Goal: Information Seeking & Learning: Learn about a topic

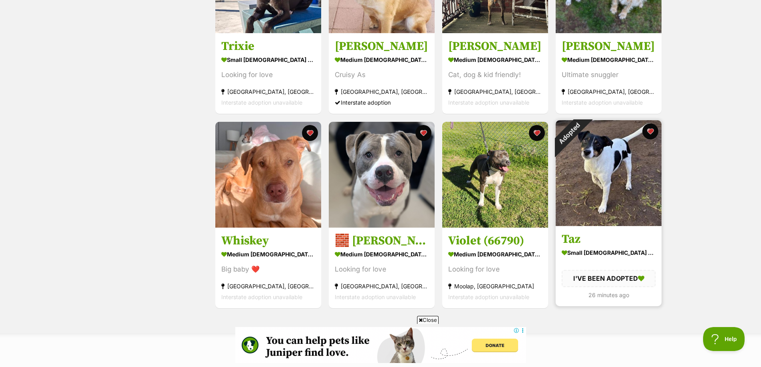
scroll to position [240, 0]
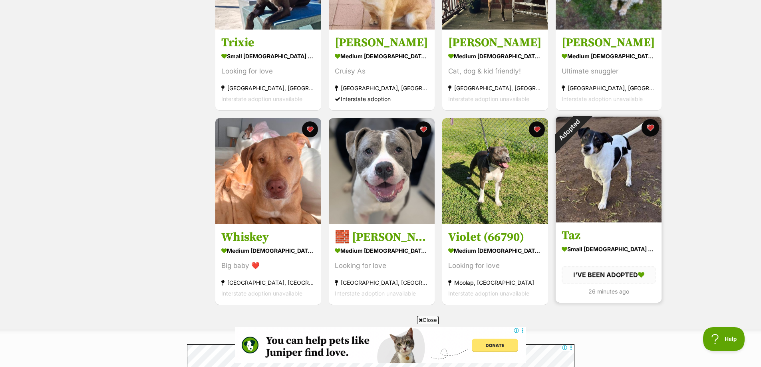
click at [651, 129] on button "favourite" at bounding box center [650, 128] width 18 height 18
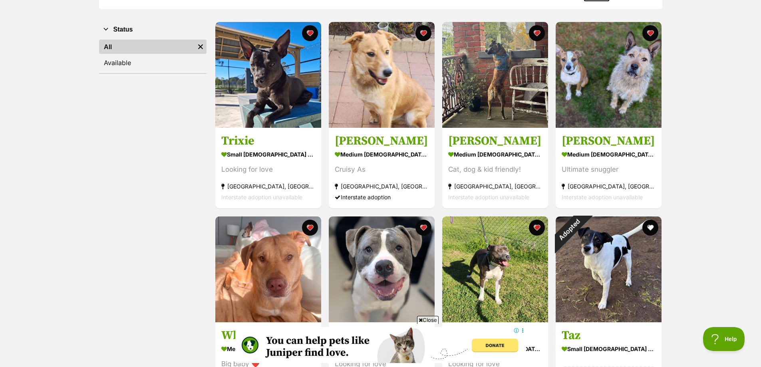
scroll to position [120, 0]
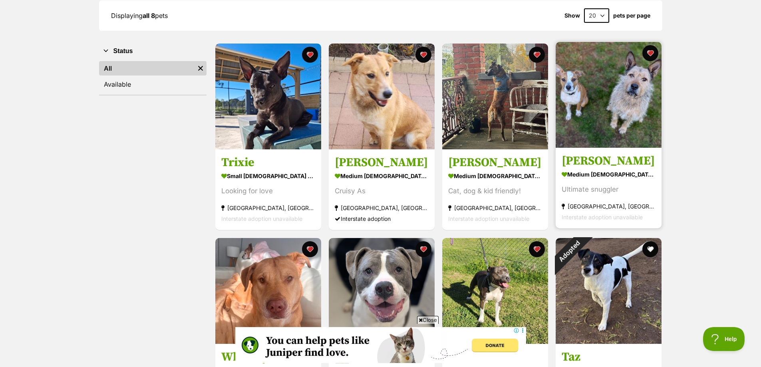
click at [590, 91] on img at bounding box center [608, 95] width 106 height 106
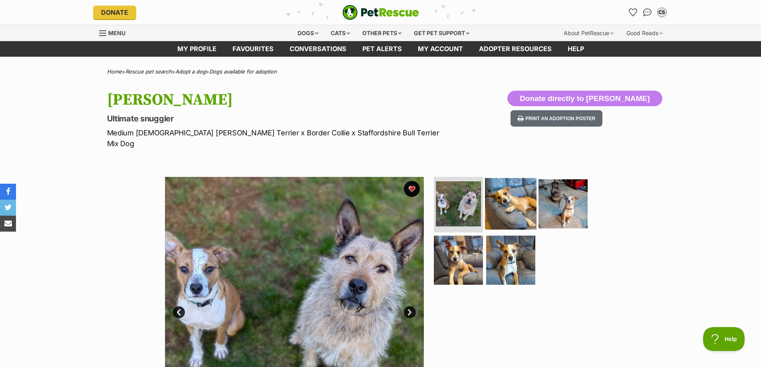
click at [502, 193] on img at bounding box center [511, 204] width 52 height 52
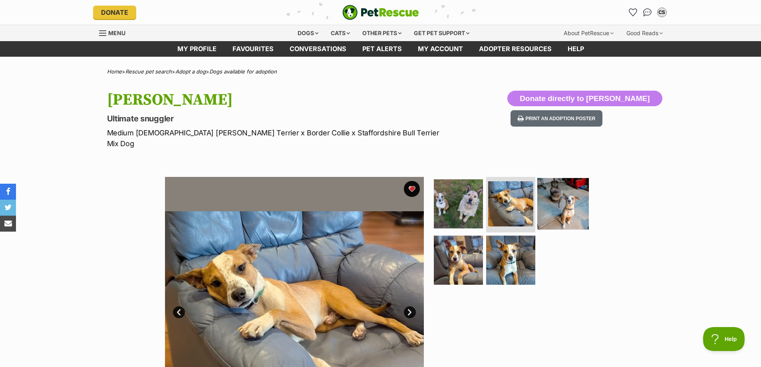
click at [553, 194] on img at bounding box center [563, 204] width 52 height 52
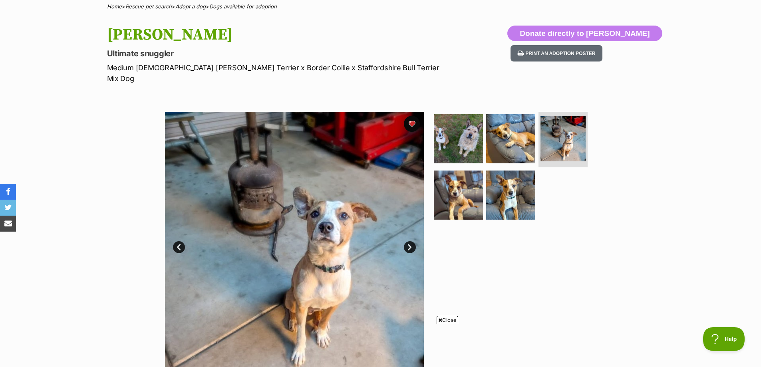
scroll to position [80, 0]
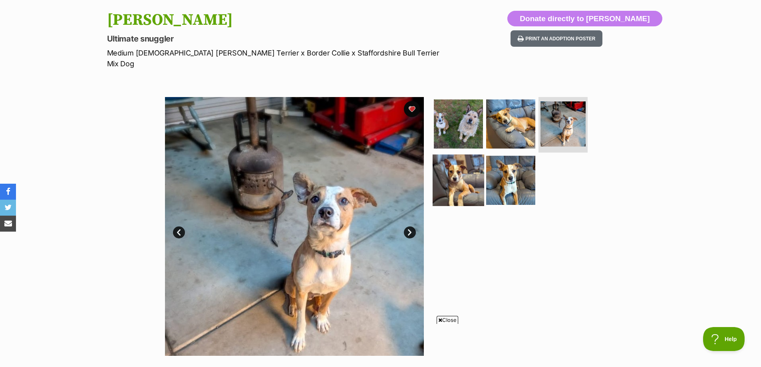
click at [463, 168] on img at bounding box center [458, 181] width 52 height 52
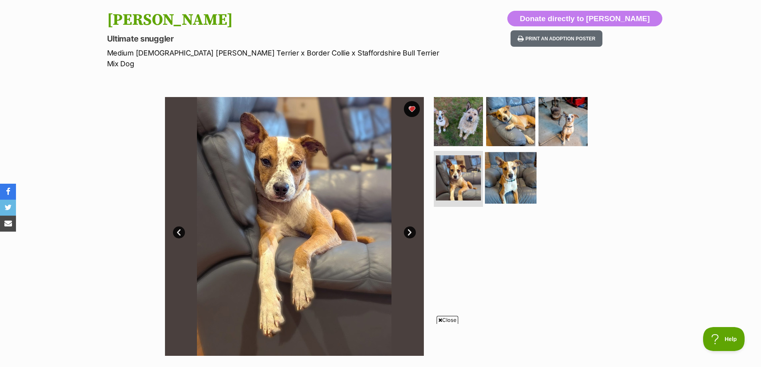
click at [510, 165] on img at bounding box center [511, 178] width 52 height 52
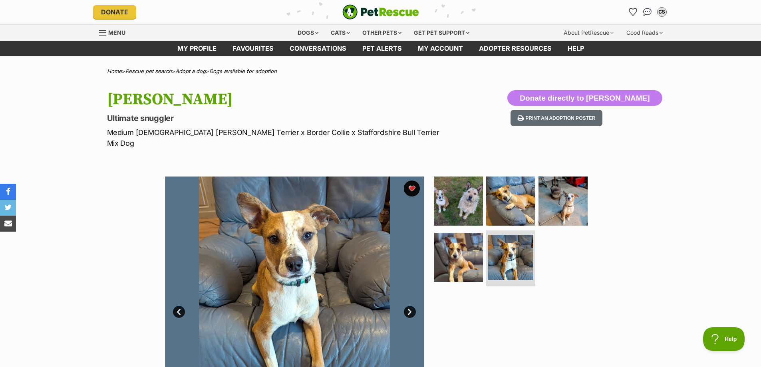
scroll to position [0, 0]
click at [453, 248] on img at bounding box center [458, 258] width 52 height 52
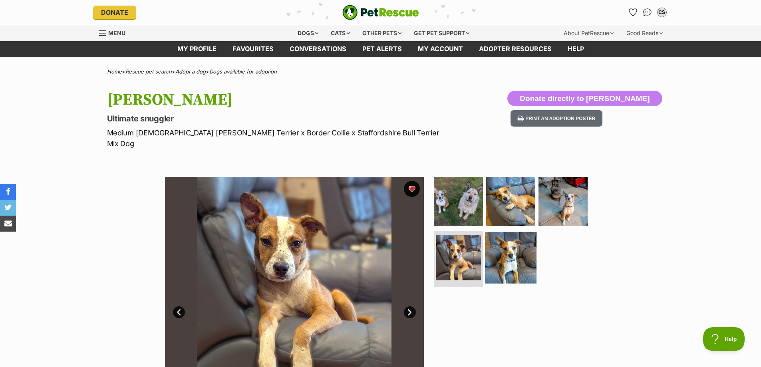
click at [510, 245] on img at bounding box center [511, 258] width 52 height 52
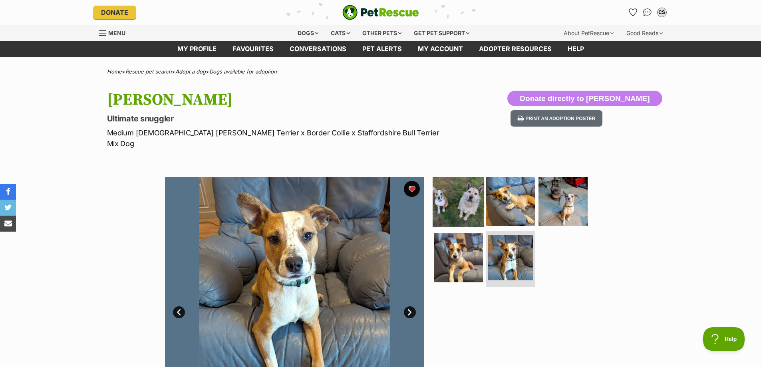
click at [462, 203] on img at bounding box center [458, 201] width 52 height 52
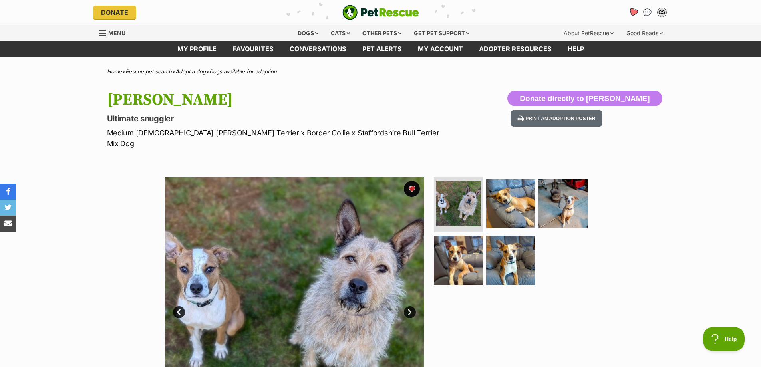
click at [632, 13] on icon "Favourites" at bounding box center [633, 12] width 10 height 9
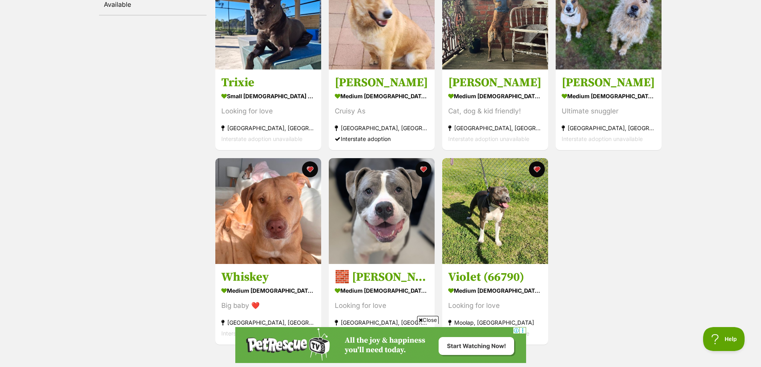
scroll to position [240, 0]
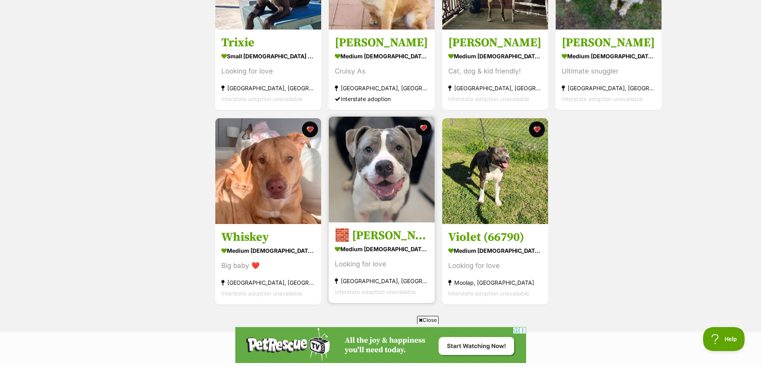
click at [368, 237] on h3 "🧱 Mason 6377 🧱" at bounding box center [382, 235] width 94 height 15
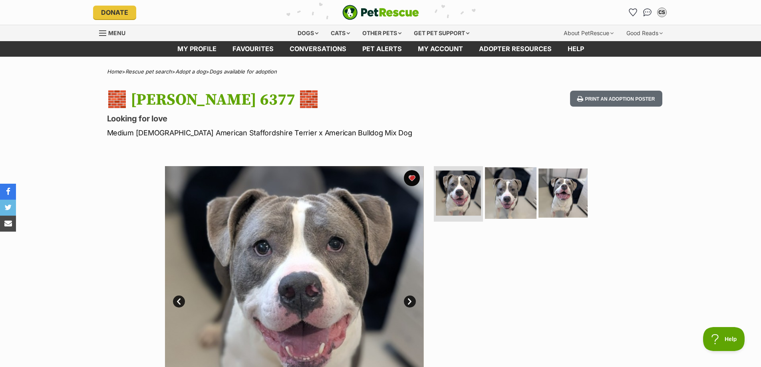
click at [512, 198] on img at bounding box center [511, 193] width 52 height 52
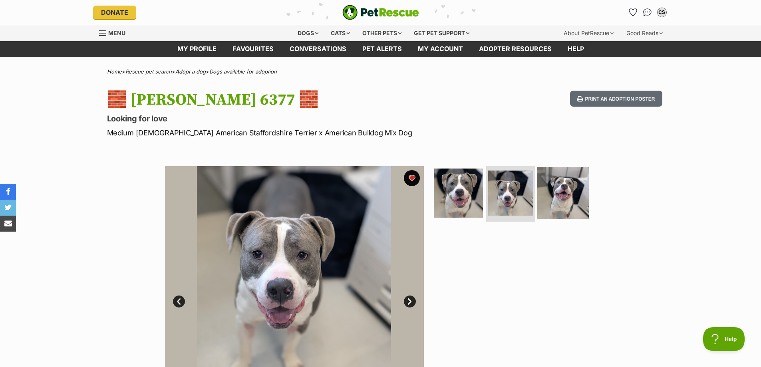
click at [574, 195] on img at bounding box center [563, 193] width 52 height 52
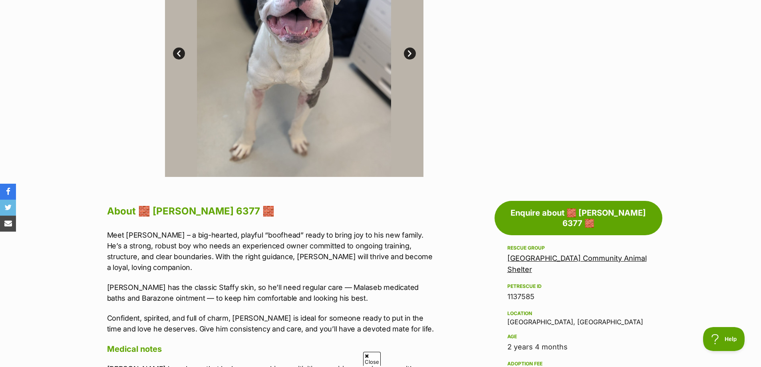
scroll to position [240, 0]
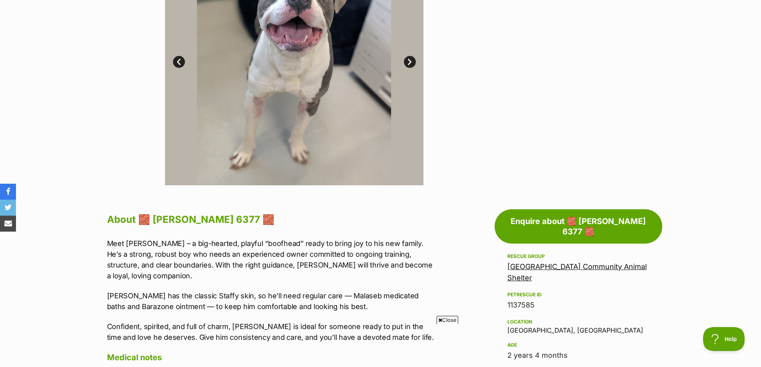
click at [562, 262] on link "[GEOGRAPHIC_DATA] Community Animal Shelter" at bounding box center [576, 272] width 139 height 20
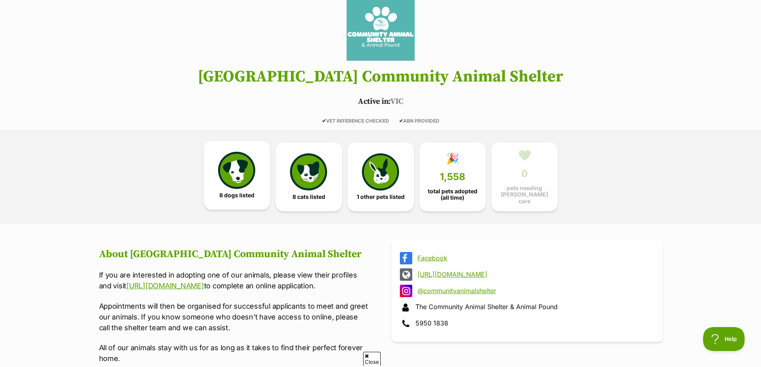
click at [240, 173] on img at bounding box center [236, 170] width 37 height 37
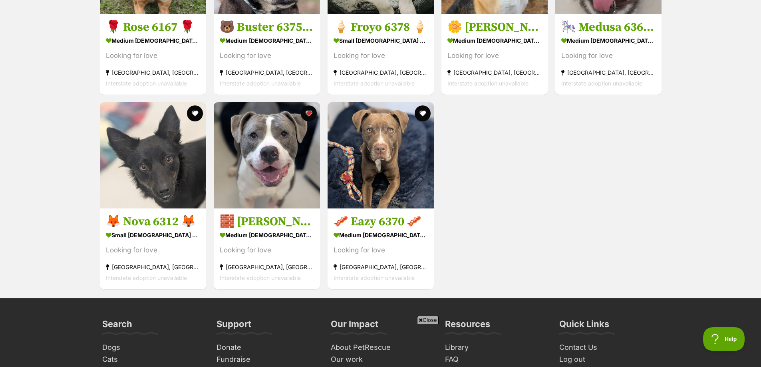
scroll to position [1094, 0]
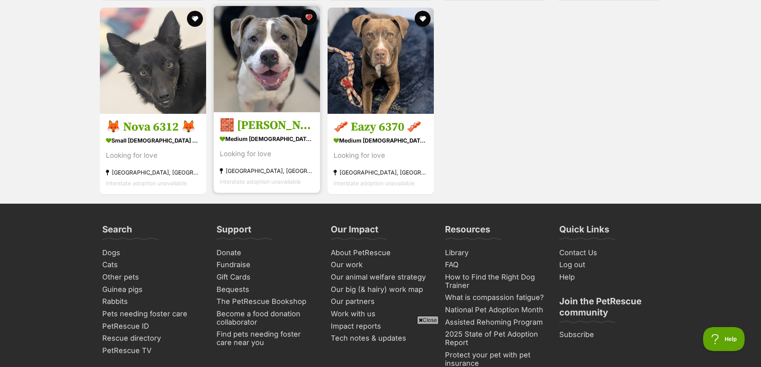
click at [263, 133] on h3 "🧱 [PERSON_NAME] 6377 🧱" at bounding box center [267, 125] width 94 height 15
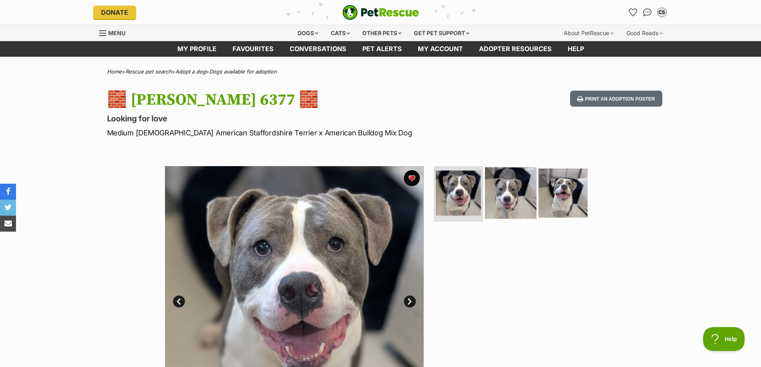
click at [508, 199] on img at bounding box center [511, 193] width 52 height 52
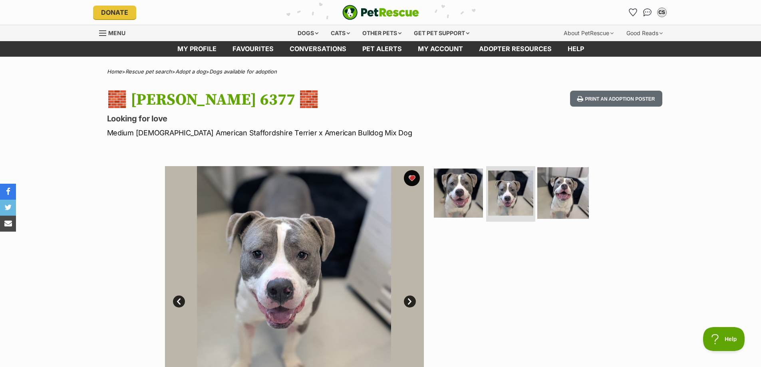
click at [558, 195] on img at bounding box center [563, 193] width 52 height 52
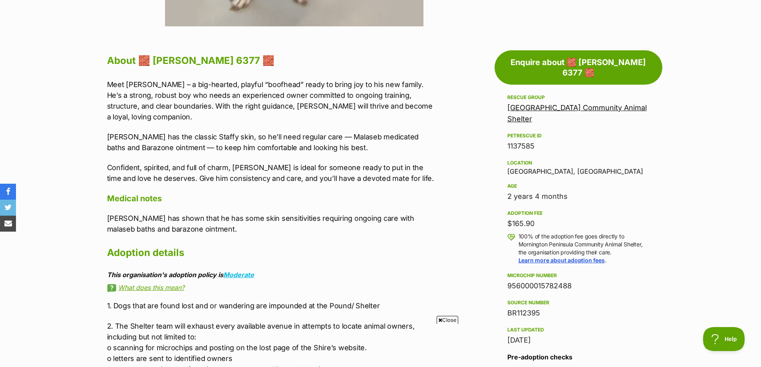
scroll to position [399, 0]
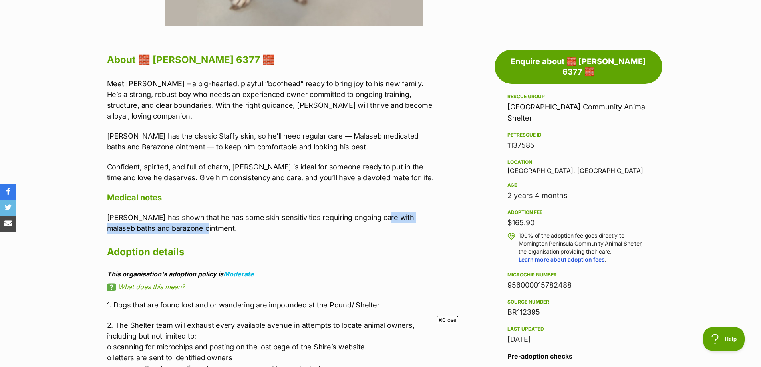
drag, startPoint x: 188, startPoint y: 219, endPoint x: 376, endPoint y: 206, distance: 187.7
click at [376, 212] on p "Mason has shown that he has some skin sensitivities requiring ongoing care with…" at bounding box center [272, 223] width 330 height 22
copy p "malaseb baths and barazone ointment."
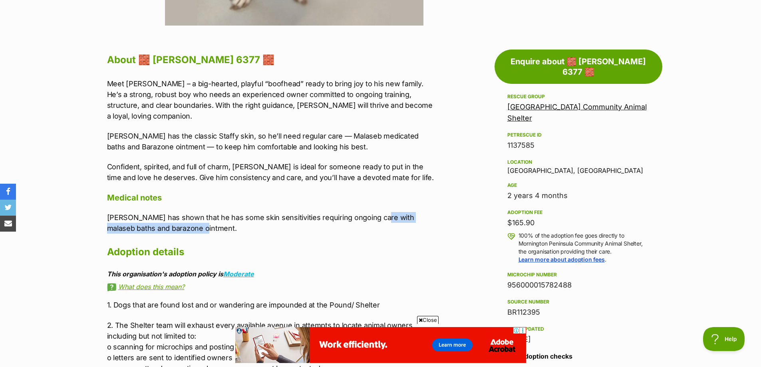
scroll to position [0, 0]
click at [328, 248] on h2 "Adoption details" at bounding box center [272, 252] width 330 height 18
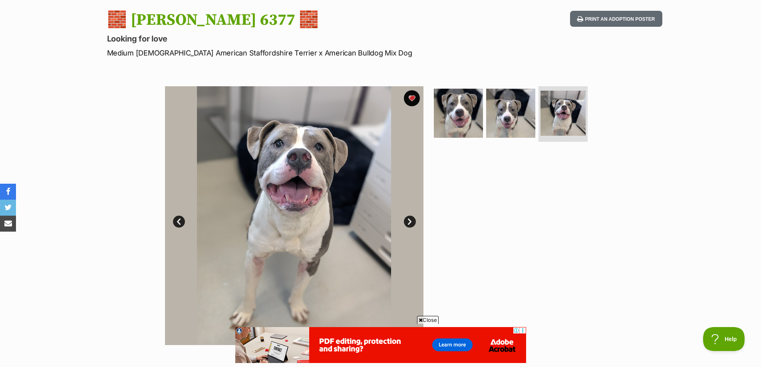
click at [408, 221] on link "Next" at bounding box center [410, 222] width 12 height 12
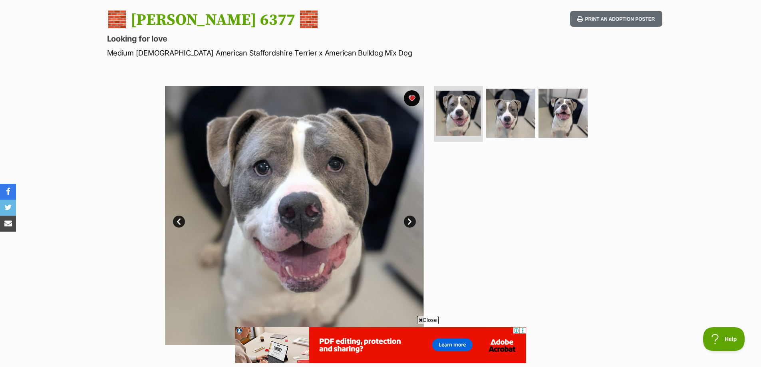
click at [409, 221] on link "Next" at bounding box center [410, 222] width 12 height 12
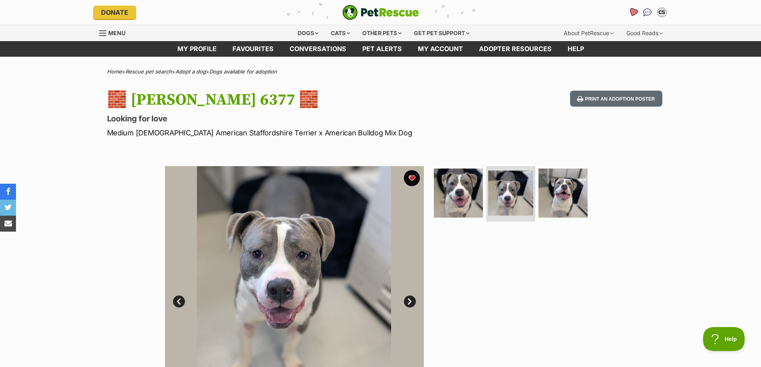
click at [634, 14] on icon "Favourites" at bounding box center [633, 12] width 10 height 9
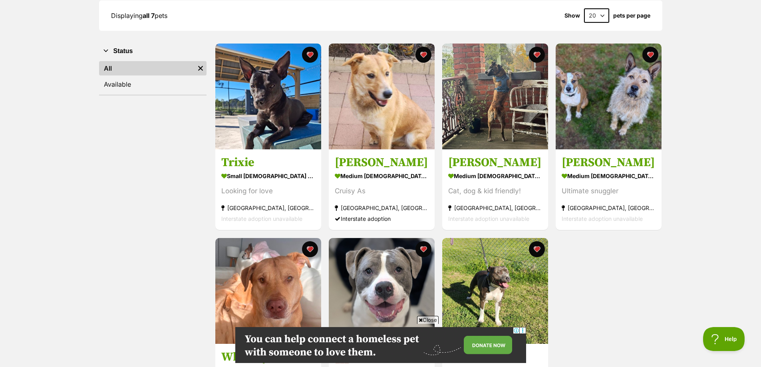
scroll to position [240, 0]
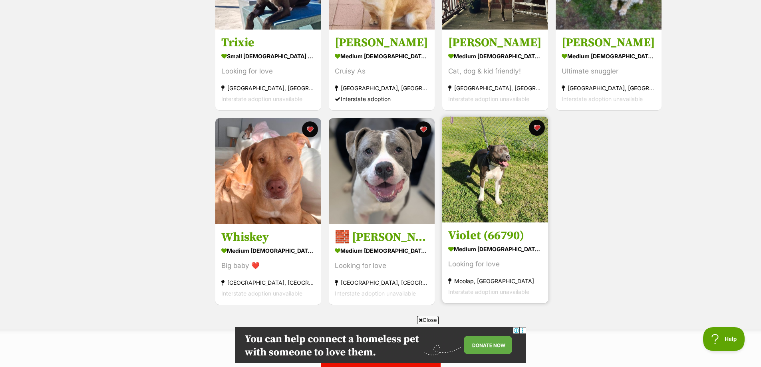
click at [494, 165] on img at bounding box center [495, 170] width 106 height 106
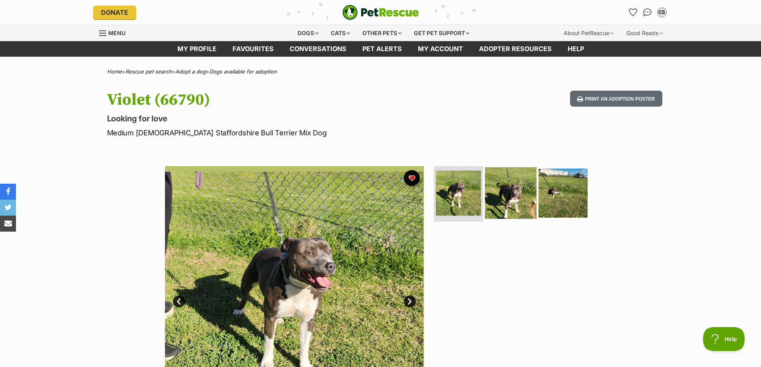
click at [515, 188] on img at bounding box center [511, 193] width 52 height 52
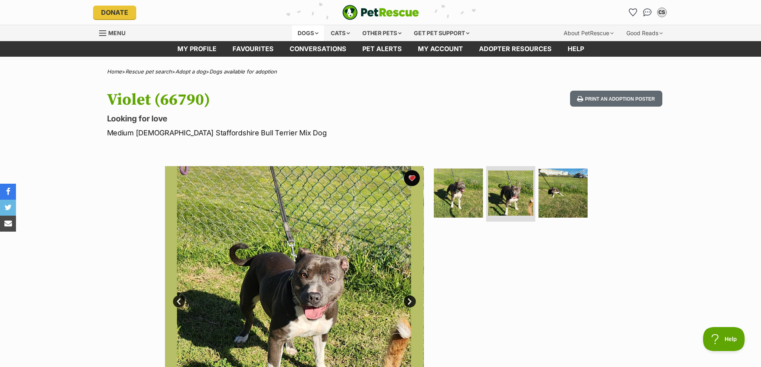
click at [308, 33] on div "Dogs" at bounding box center [308, 33] width 32 height 16
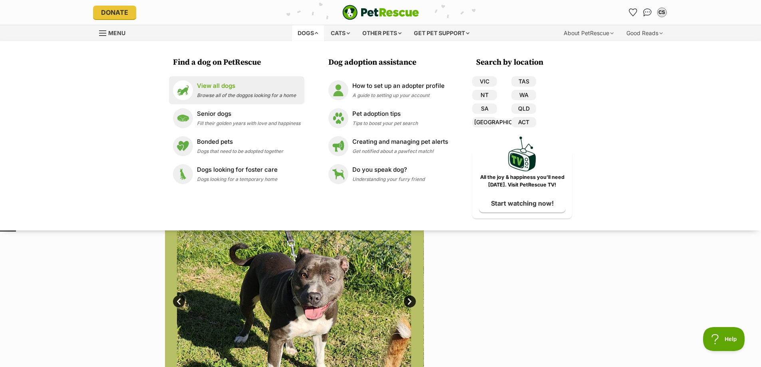
click at [216, 85] on p "View all dogs" at bounding box center [246, 85] width 99 height 9
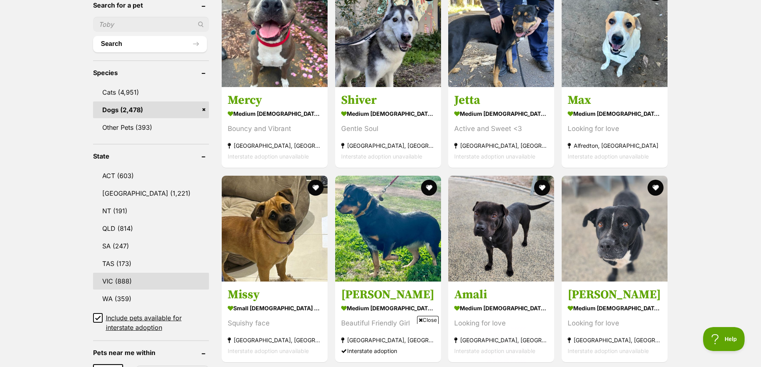
click at [111, 279] on link "VIC (888)" at bounding box center [151, 281] width 116 height 17
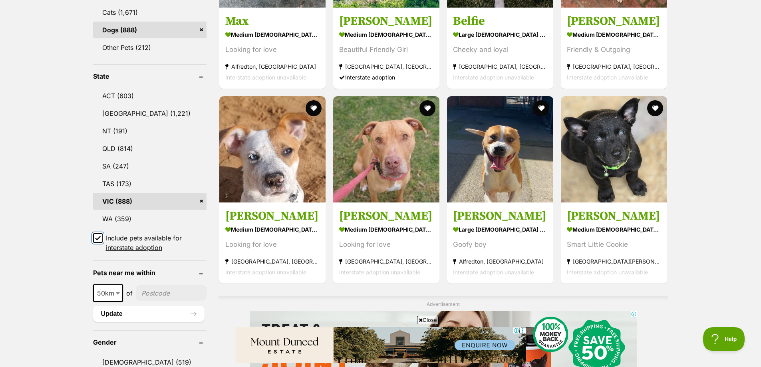
click at [101, 238] on input "Include pets available for interstate adoption" at bounding box center [98, 238] width 10 height 10
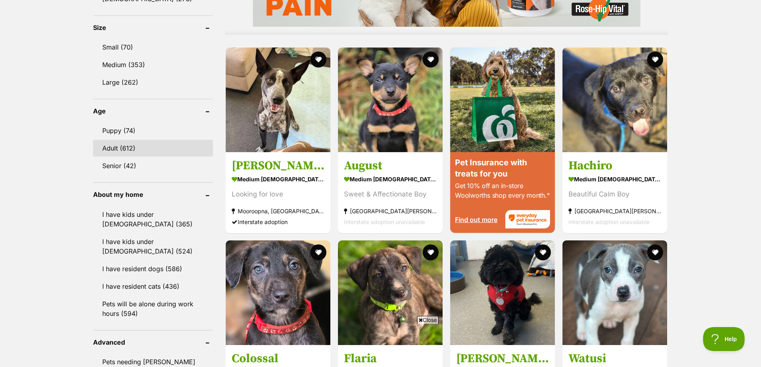
click at [118, 149] on link "Adult (612)" at bounding box center [153, 148] width 120 height 17
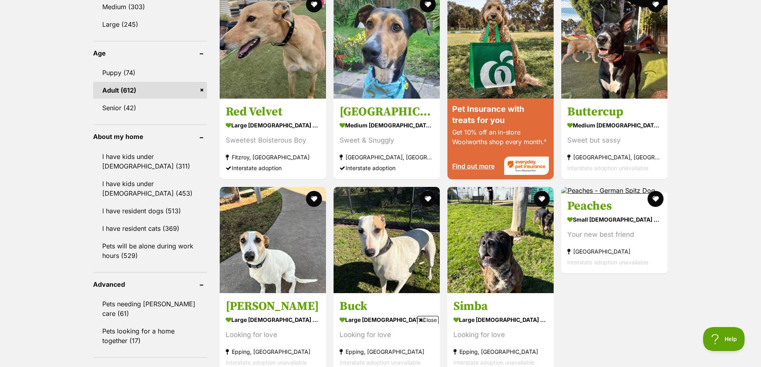
scroll to position [799, 0]
click at [121, 186] on link "I have kids under [DEMOGRAPHIC_DATA] (453)" at bounding box center [150, 188] width 114 height 26
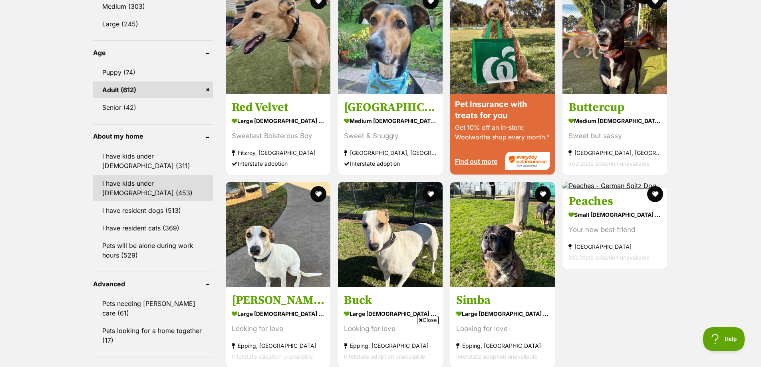
scroll to position [0, 0]
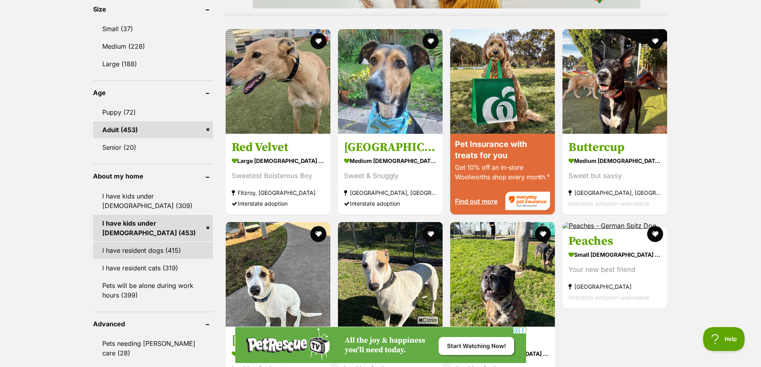
click at [141, 250] on link "I have resident dogs (415)" at bounding box center [153, 250] width 120 height 17
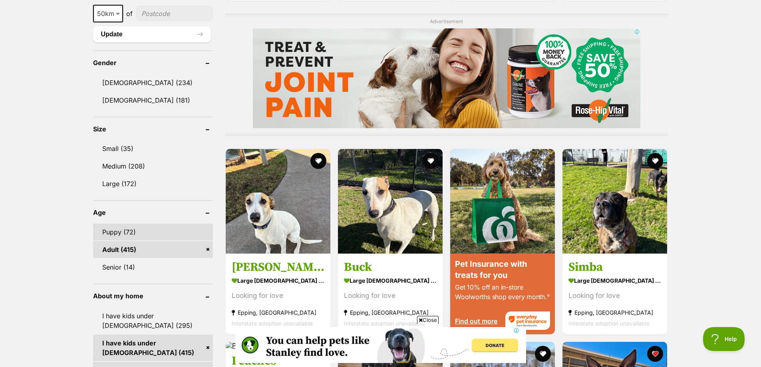
click at [124, 234] on link "Puppy (72)" at bounding box center [153, 232] width 120 height 17
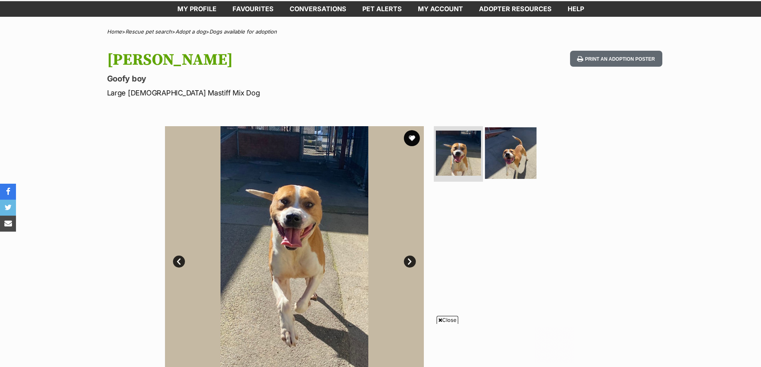
click at [518, 149] on img at bounding box center [511, 153] width 52 height 52
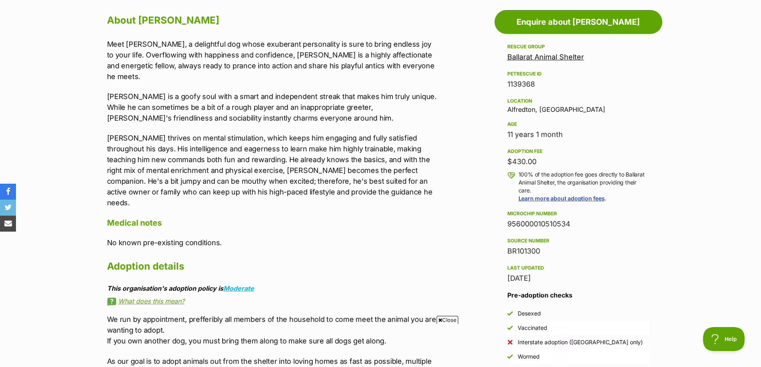
scroll to position [439, 0]
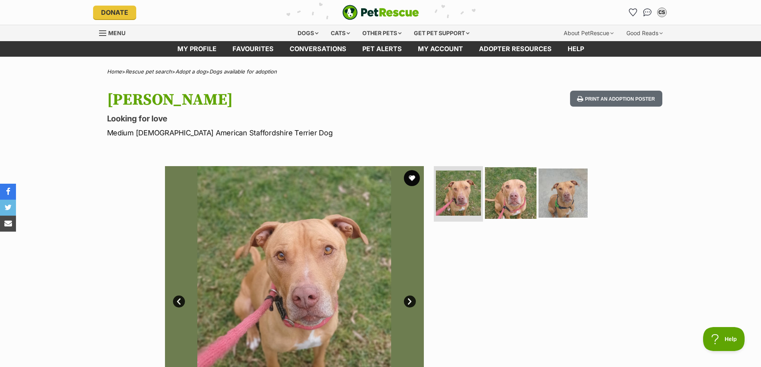
click at [516, 197] on img at bounding box center [511, 193] width 52 height 52
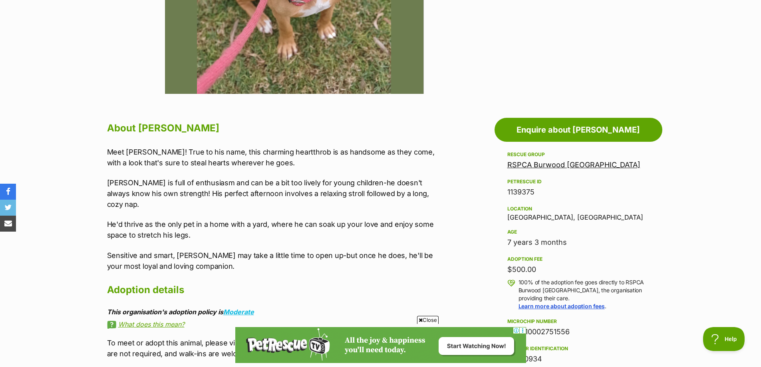
scroll to position [359, 0]
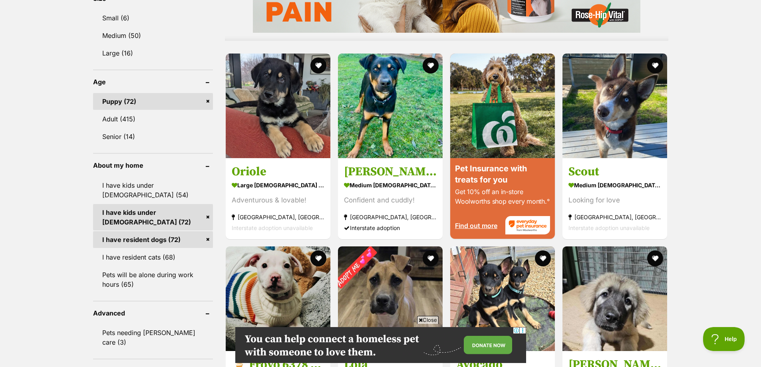
scroll to position [759, 0]
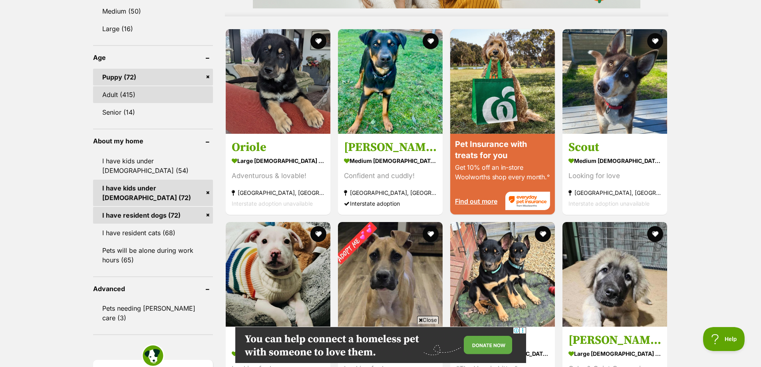
click at [120, 93] on link "Adult (415)" at bounding box center [153, 94] width 120 height 17
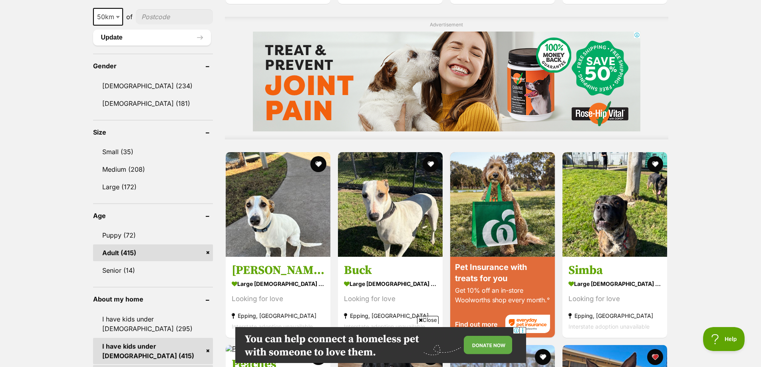
scroll to position [639, 0]
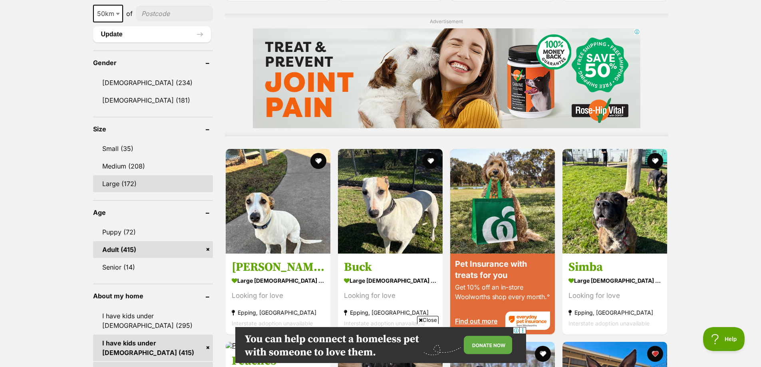
click at [119, 182] on link "Large (172)" at bounding box center [153, 183] width 120 height 17
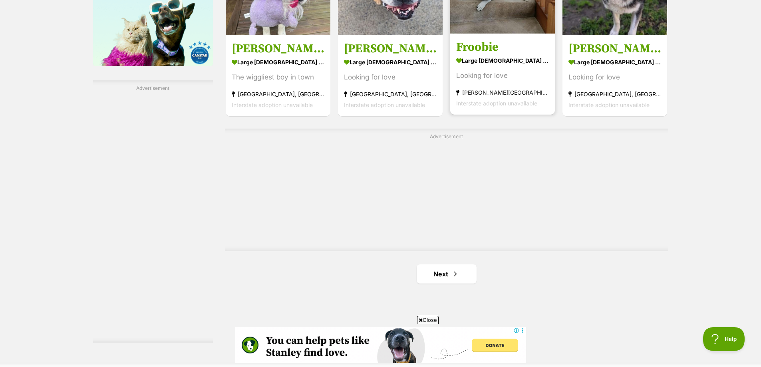
scroll to position [1397, 0]
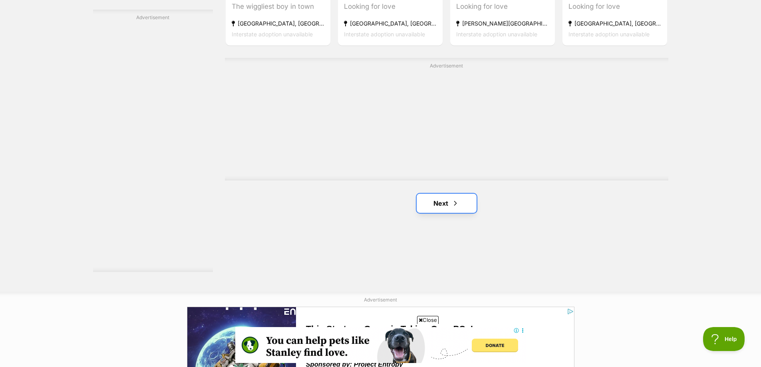
click at [446, 202] on link "Next" at bounding box center [446, 203] width 60 height 19
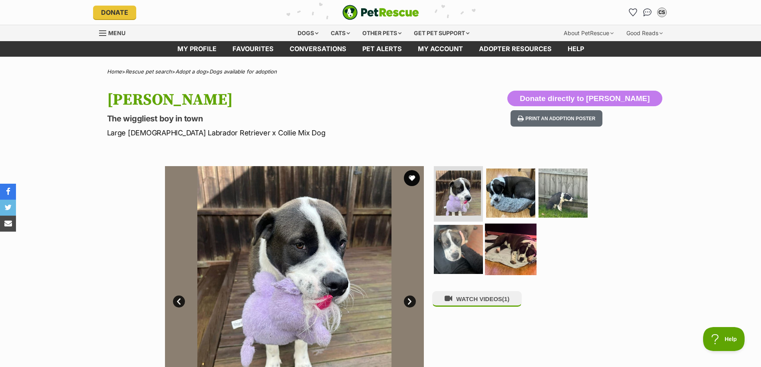
click at [505, 245] on img at bounding box center [511, 250] width 52 height 52
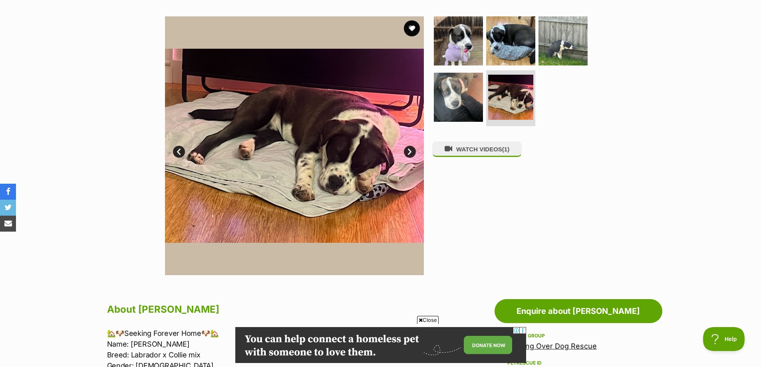
scroll to position [80, 0]
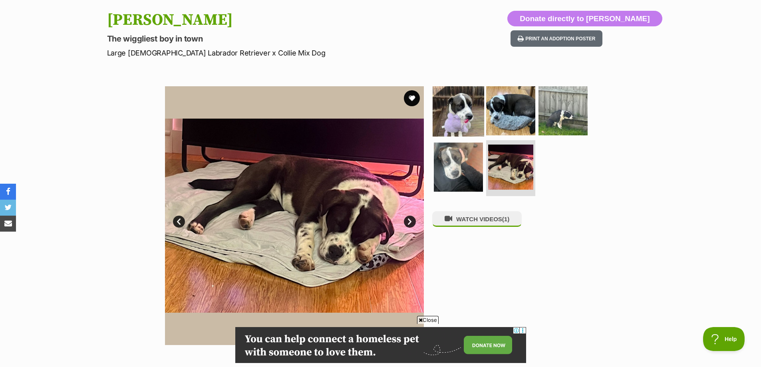
click at [464, 114] on img at bounding box center [458, 111] width 52 height 52
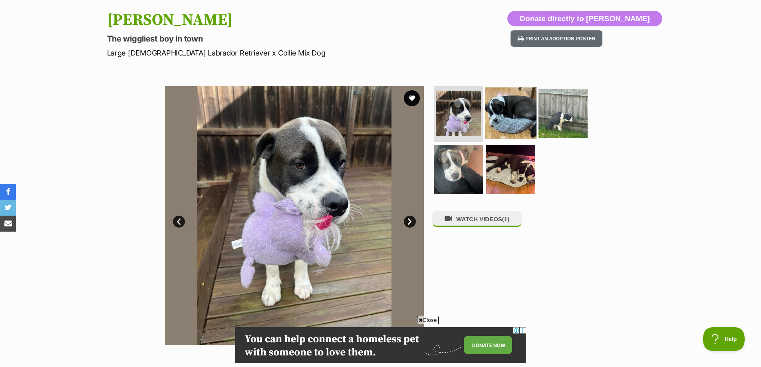
click at [510, 113] on img at bounding box center [511, 113] width 52 height 52
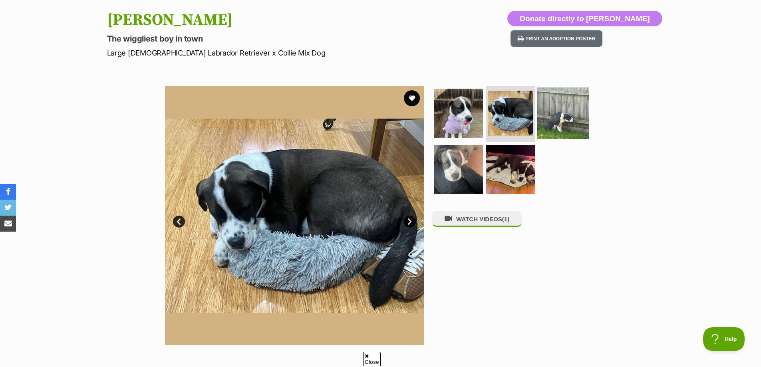
click at [556, 115] on img at bounding box center [563, 113] width 52 height 52
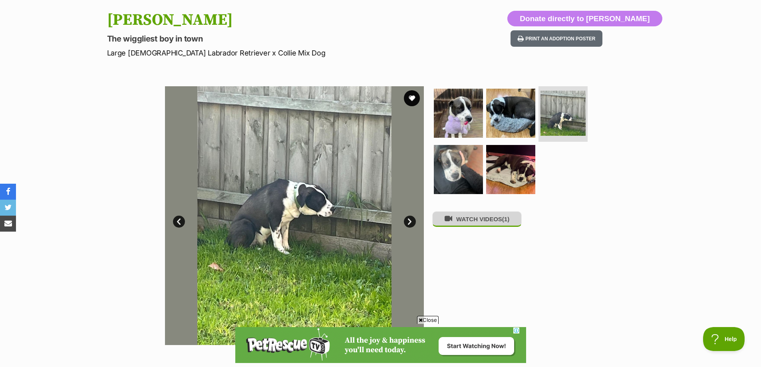
scroll to position [0, 0]
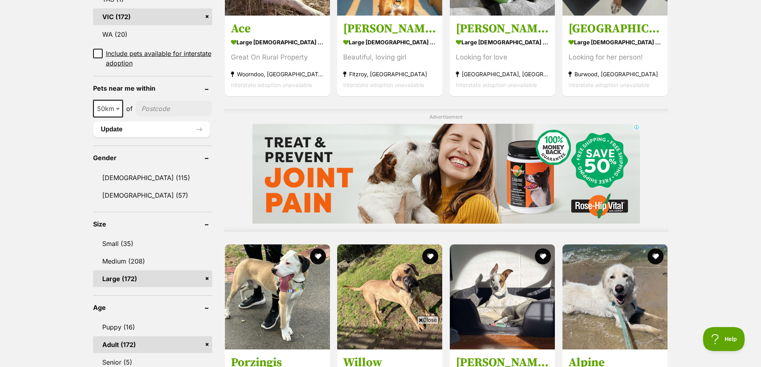
scroll to position [559, 0]
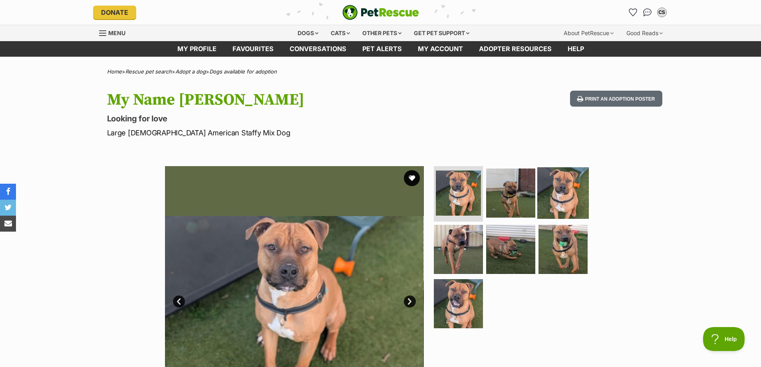
click at [565, 190] on img at bounding box center [563, 193] width 52 height 52
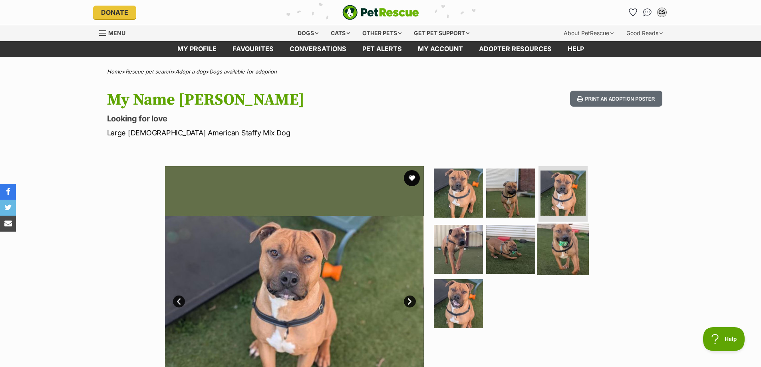
click at [568, 240] on img at bounding box center [563, 250] width 52 height 52
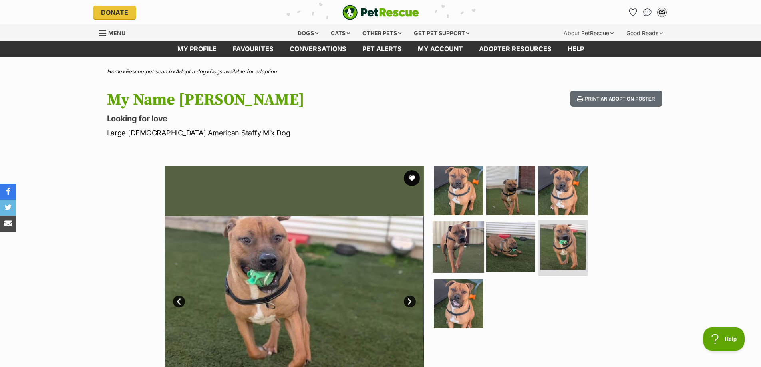
click at [448, 245] on img at bounding box center [458, 247] width 52 height 52
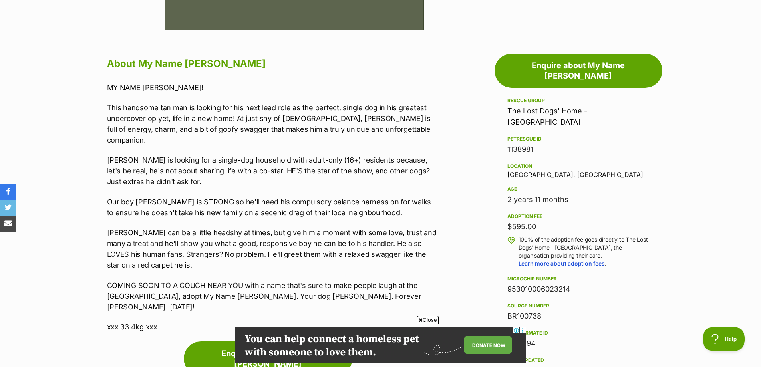
scroll to position [399, 0]
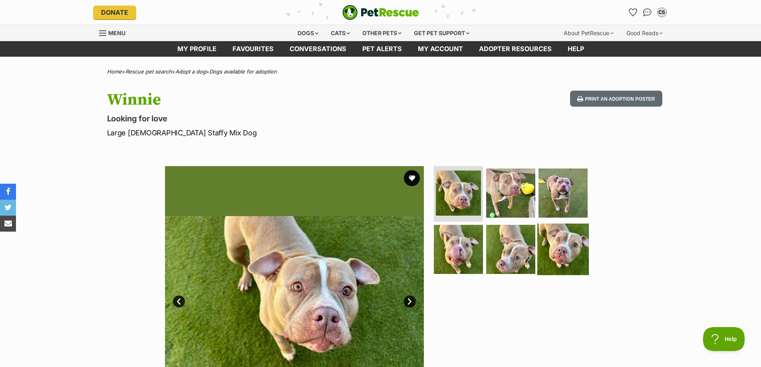
click at [554, 248] on img at bounding box center [563, 250] width 52 height 52
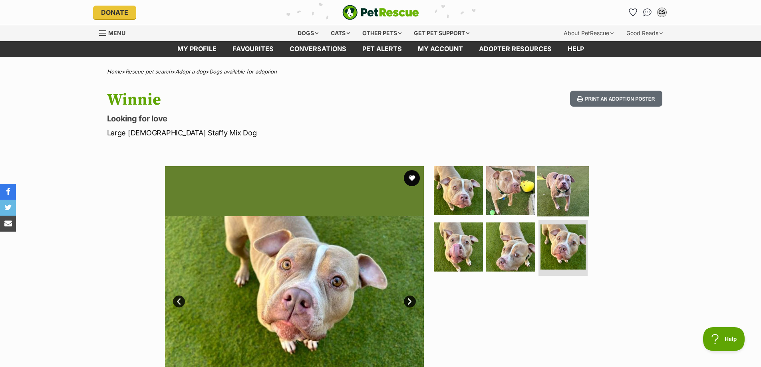
click at [570, 185] on img at bounding box center [563, 191] width 52 height 52
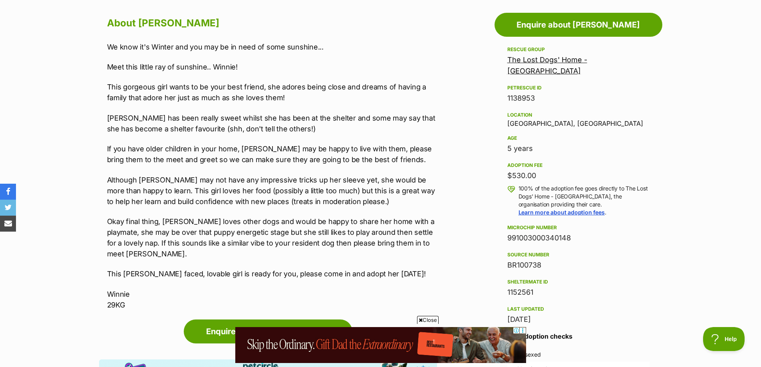
scroll to position [439, 0]
